Goal: Task Accomplishment & Management: Use online tool/utility

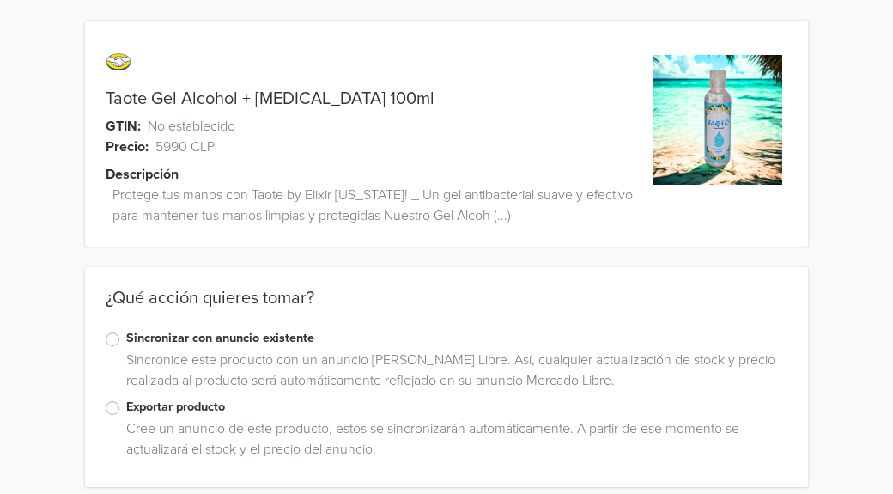
scroll to position [14, 0]
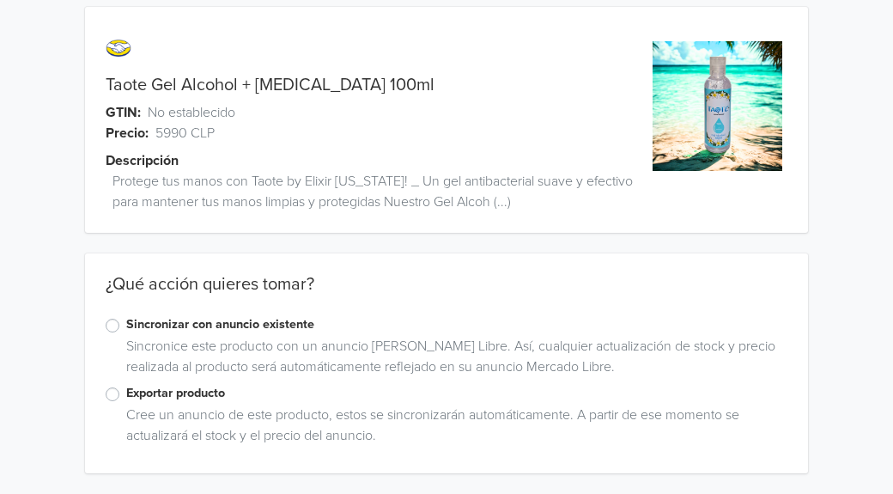
click at [126, 393] on label "Exportar producto" at bounding box center [457, 393] width 662 height 19
click at [0, 0] on input "Exportar producto" at bounding box center [0, 0] width 0 height 0
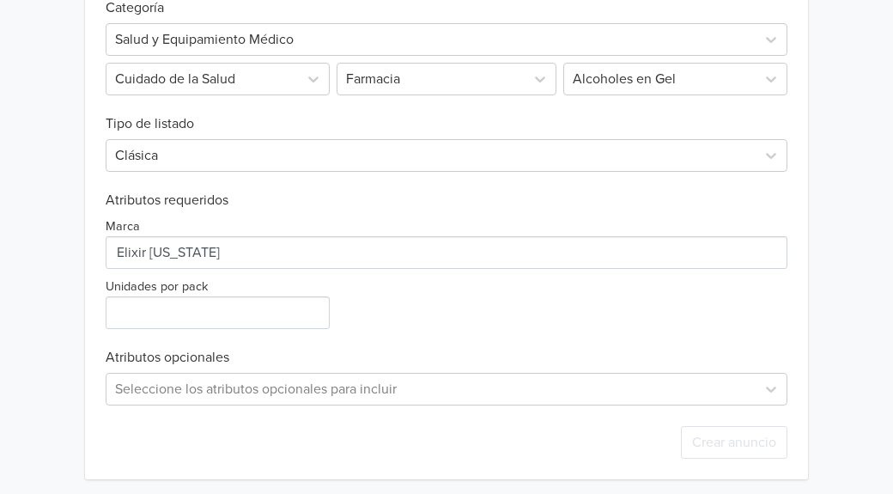
scroll to position [593, 0]
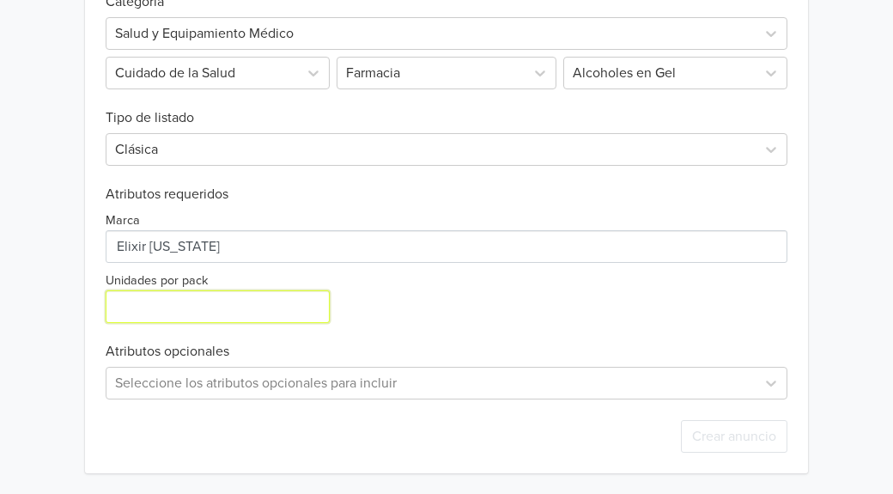
click at [274, 310] on input "Unidades por pack" at bounding box center [218, 306] width 224 height 33
type input "1"
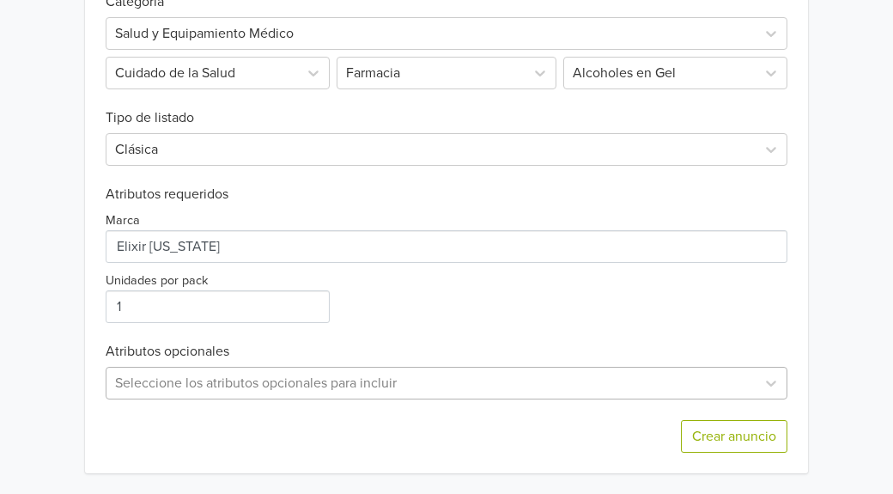
click at [573, 381] on div "Seleccione los atributos opcionales para incluir" at bounding box center [447, 383] width 682 height 33
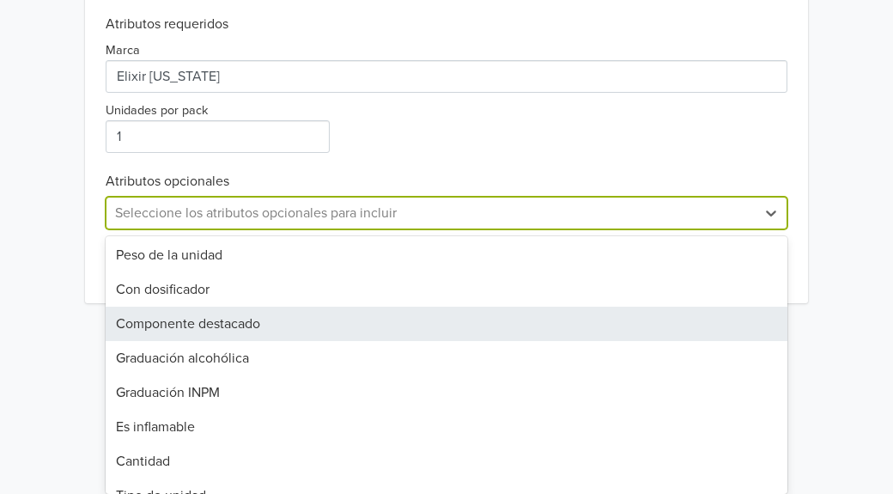
scroll to position [246, 0]
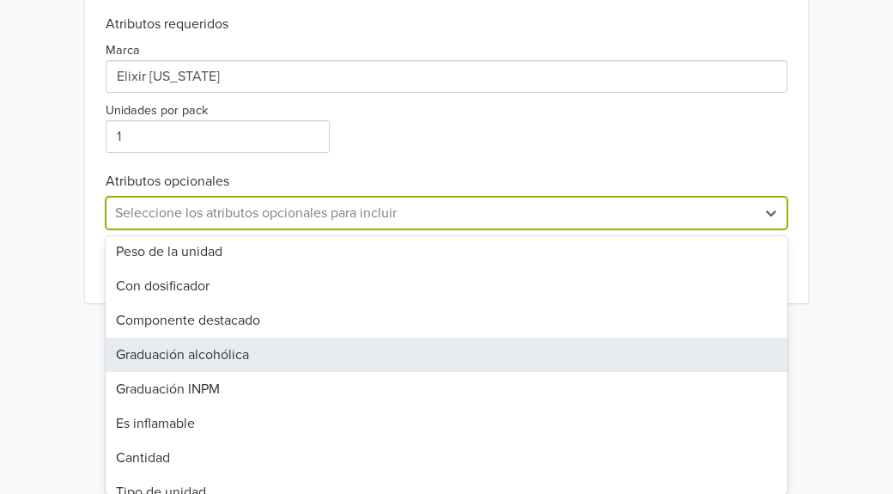
click at [219, 357] on div "Graduación alcohólica" at bounding box center [447, 355] width 682 height 34
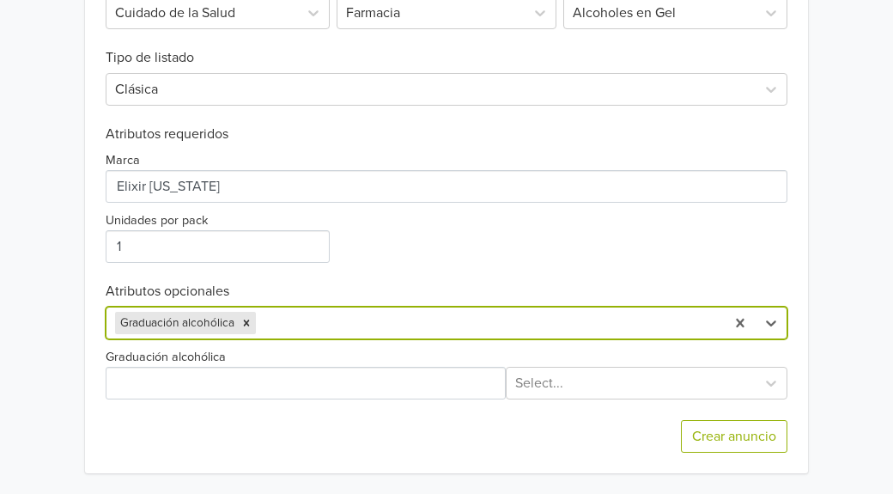
scroll to position [653, 0]
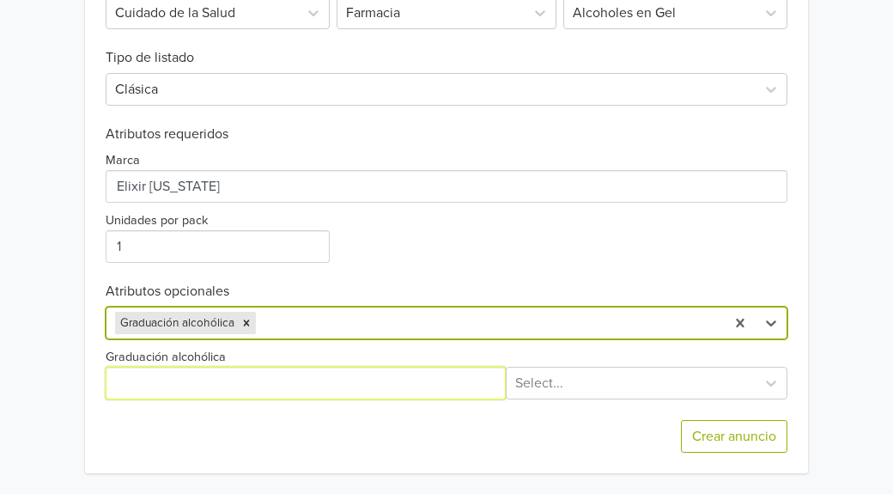
click at [333, 382] on input "Graduación alcohólica" at bounding box center [305, 383] width 399 height 33
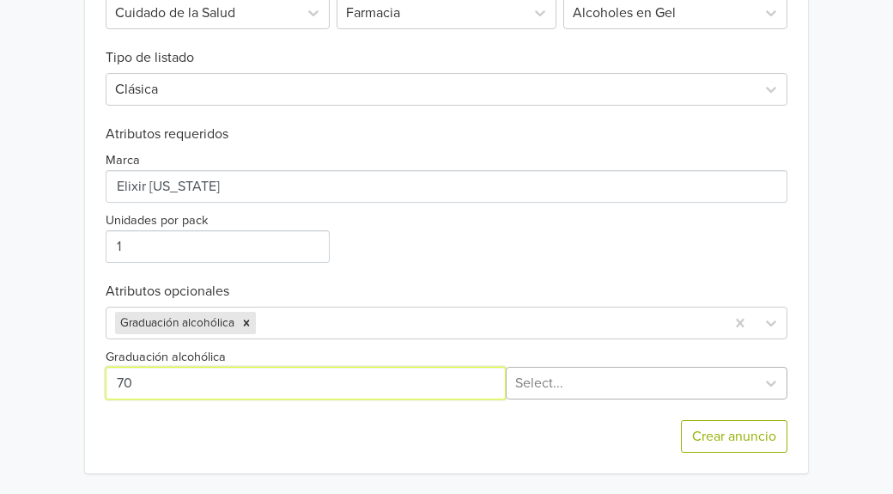
type input "70"
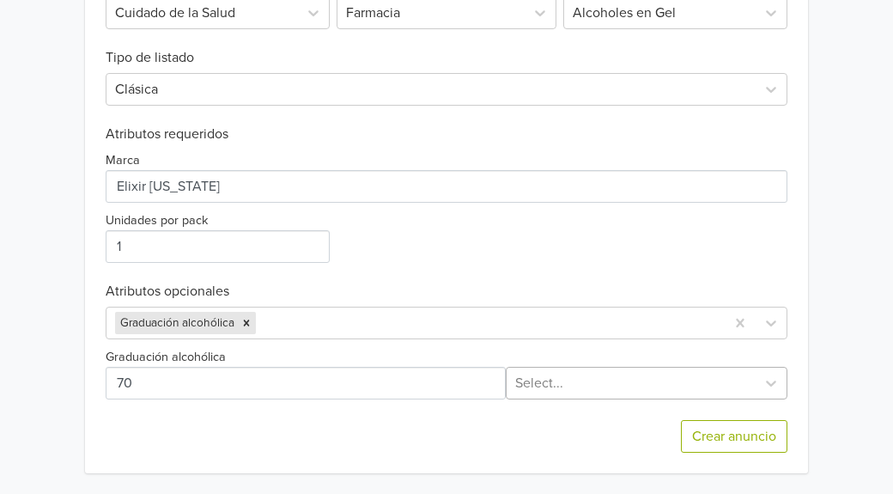
click at [671, 387] on div at bounding box center [631, 383] width 232 height 24
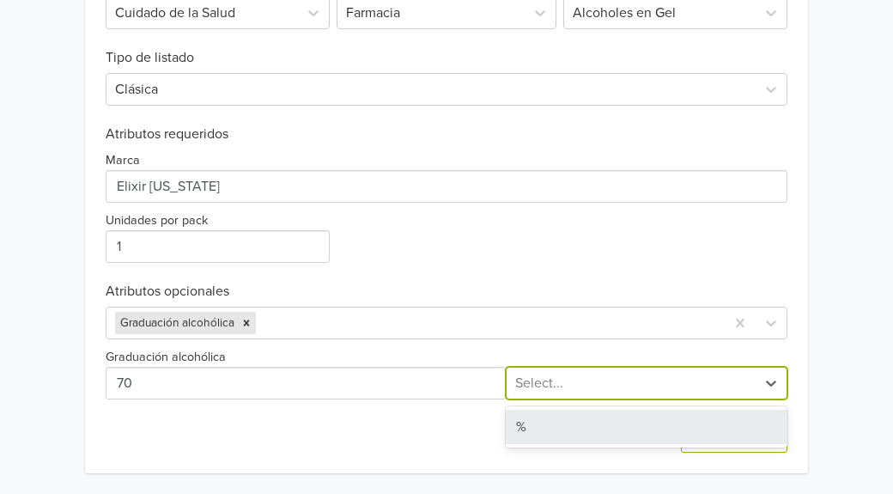
click at [613, 421] on div "%" at bounding box center [647, 427] width 282 height 34
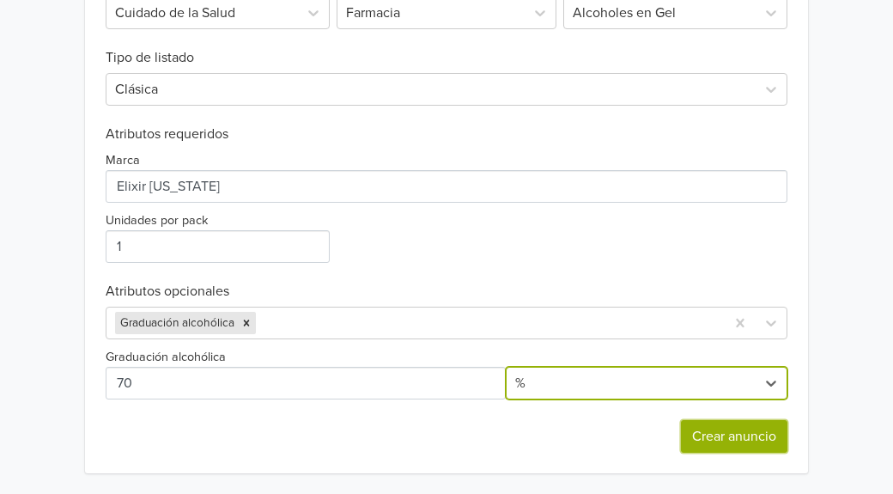
click at [731, 428] on button "Crear anuncio" at bounding box center [734, 436] width 107 height 33
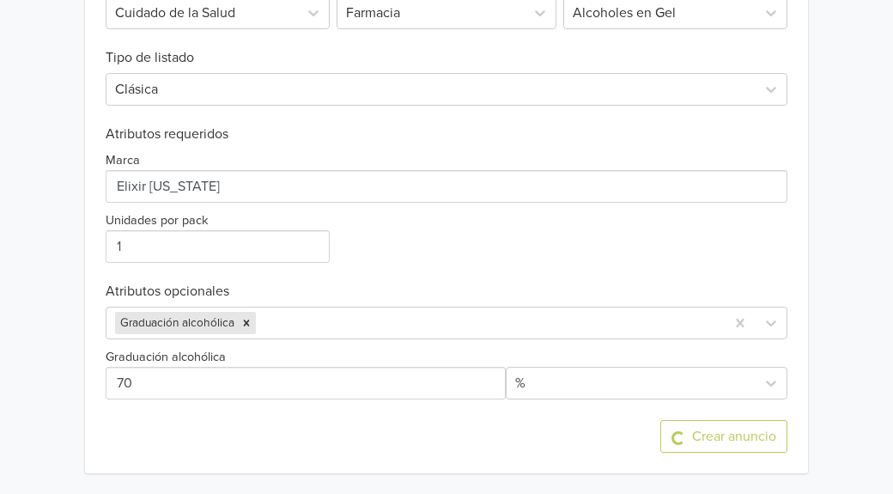
scroll to position [0, 0]
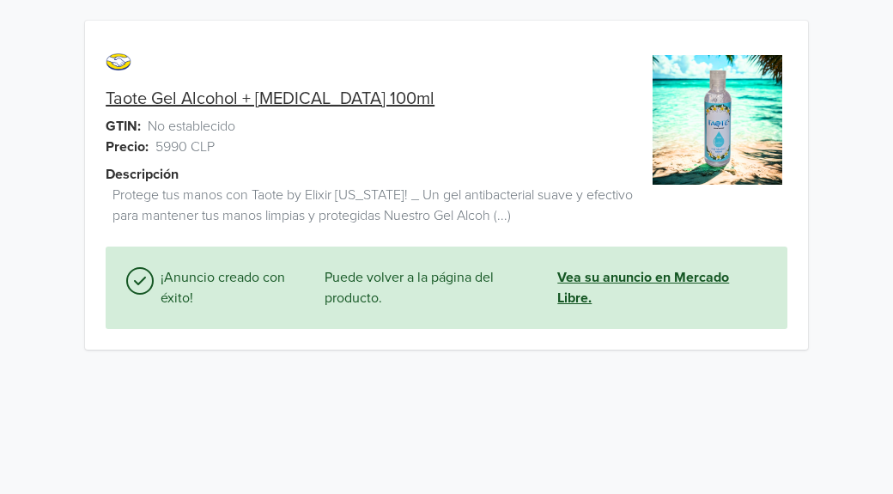
click at [595, 271] on link "Vea su anuncio en Mercado Libre." at bounding box center [663, 287] width 210 height 41
